Goal: Check status: Check status

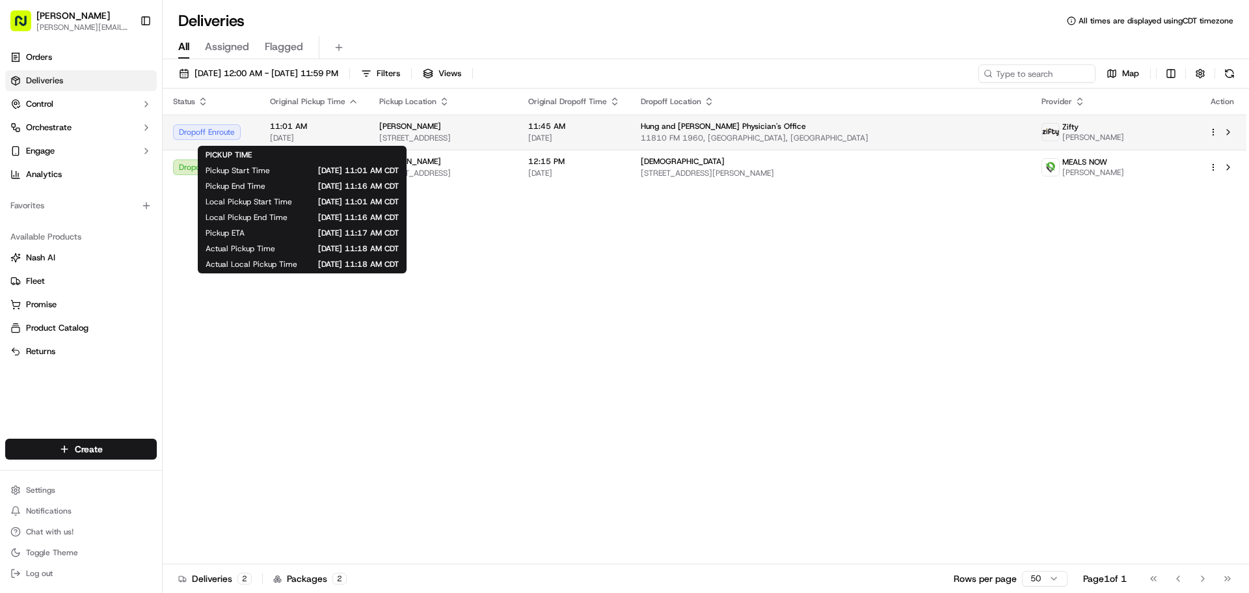
click at [317, 128] on span "11:01 AM" at bounding box center [314, 126] width 88 height 10
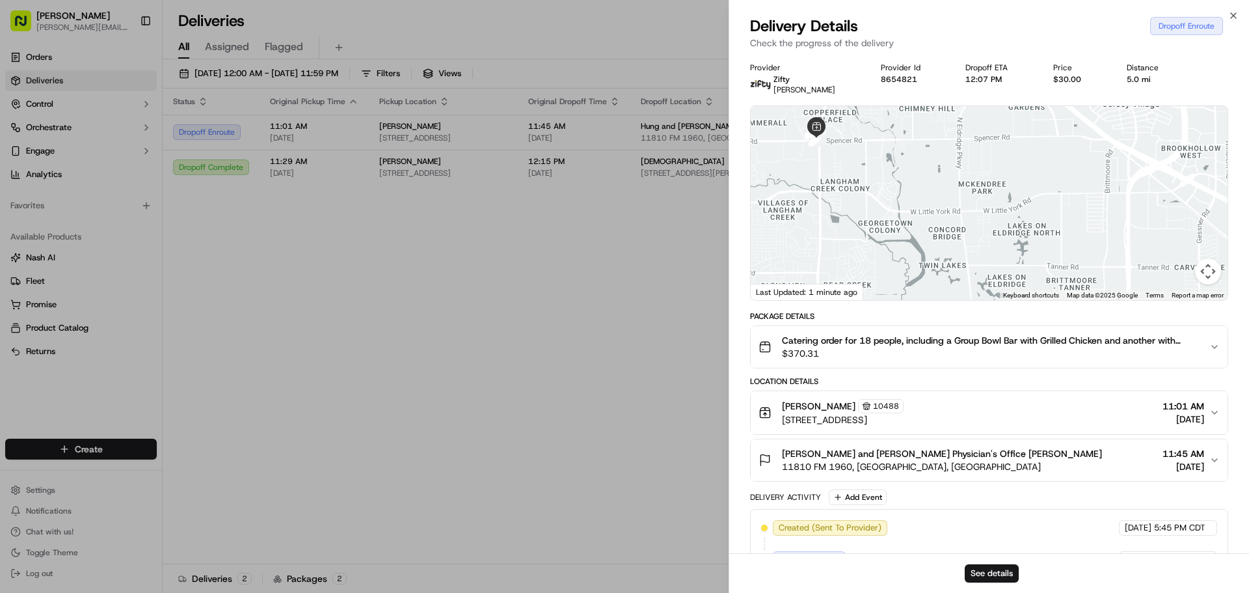
click at [1001, 584] on div "See details" at bounding box center [989, 573] width 520 height 40
click at [1002, 572] on button "See details" at bounding box center [992, 573] width 54 height 18
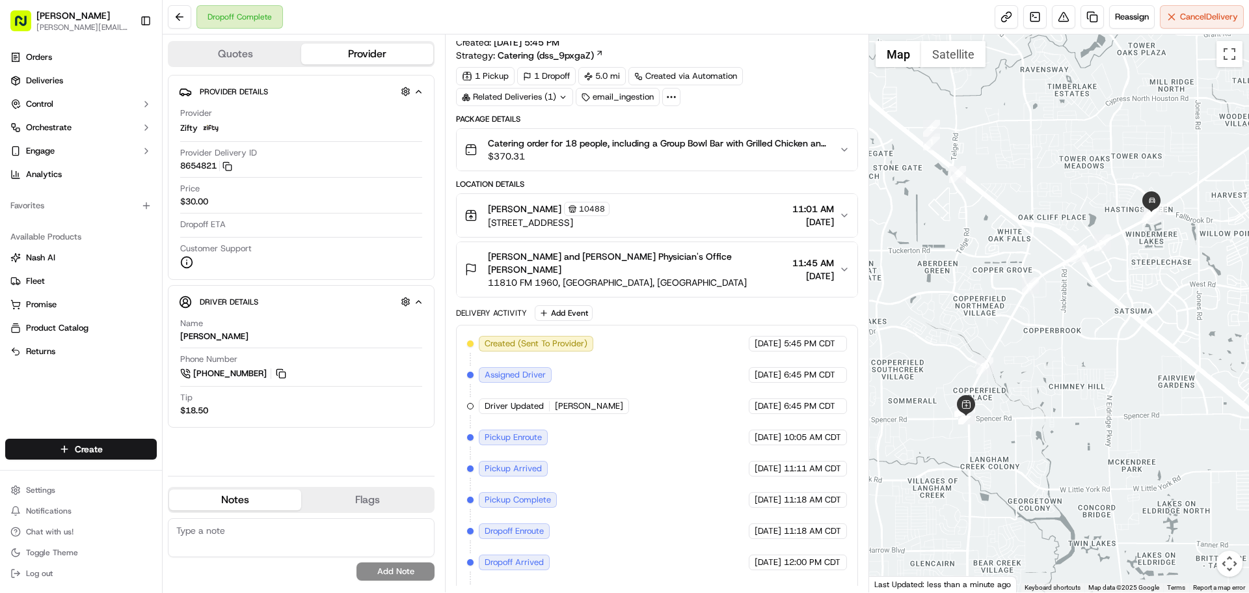
scroll to position [31, 0]
